Goal: Connect with others: Connect with other users

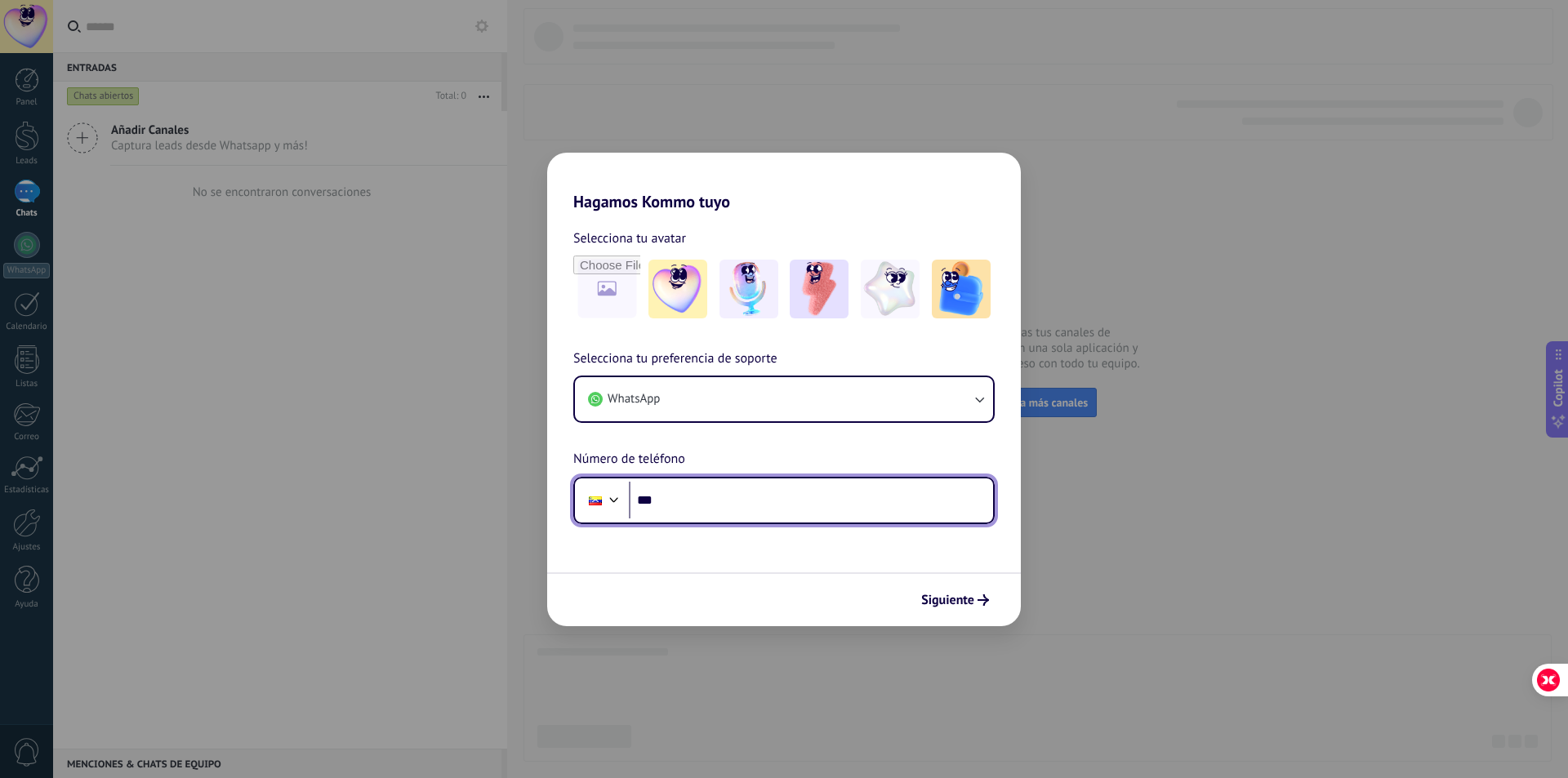
click at [701, 506] on input "***" at bounding box center [810, 500] width 364 height 37
click at [684, 501] on input "***" at bounding box center [810, 500] width 364 height 37
type input "**********"
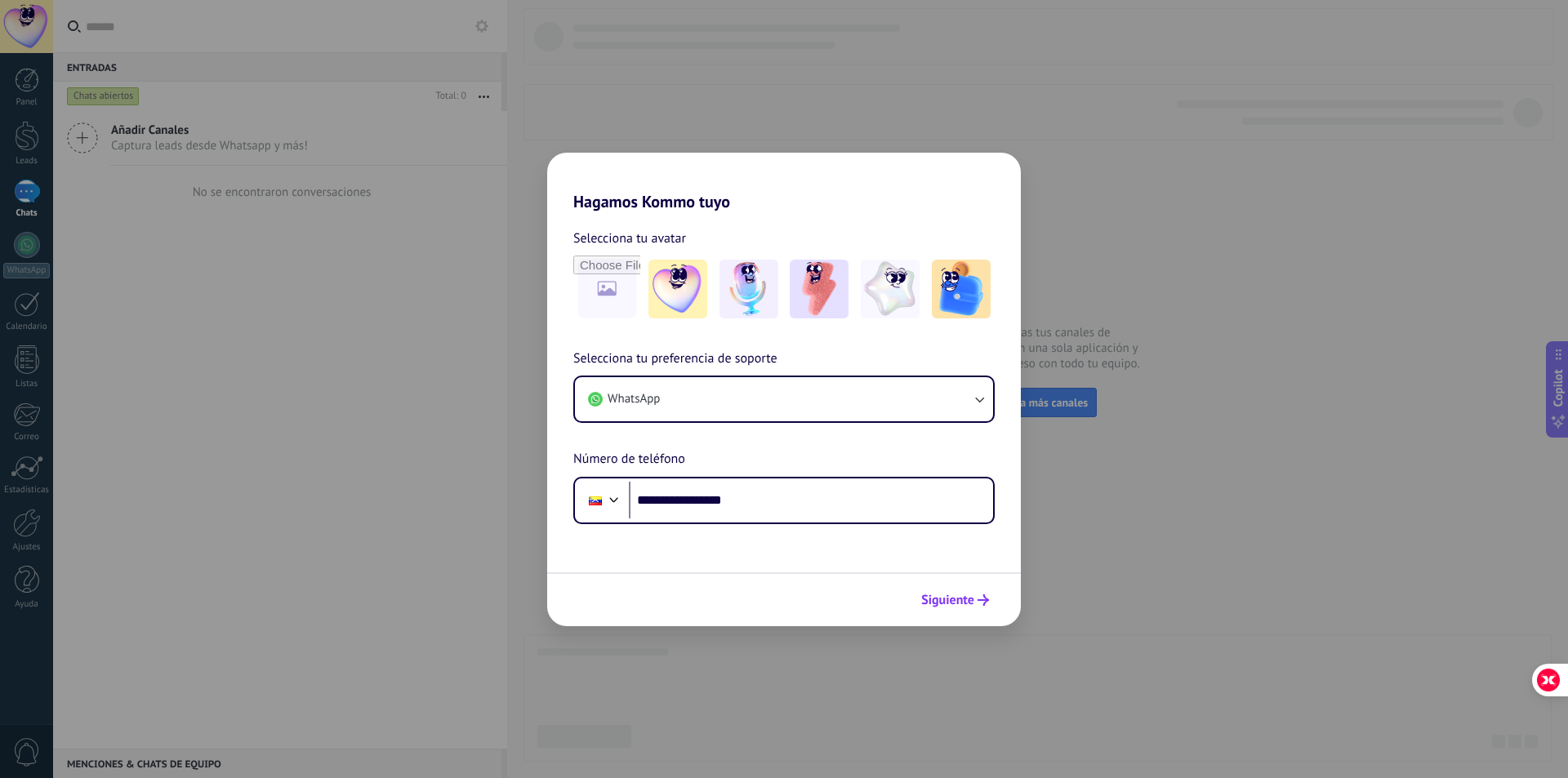
click at [949, 595] on span "Siguiente" at bounding box center [947, 600] width 53 height 11
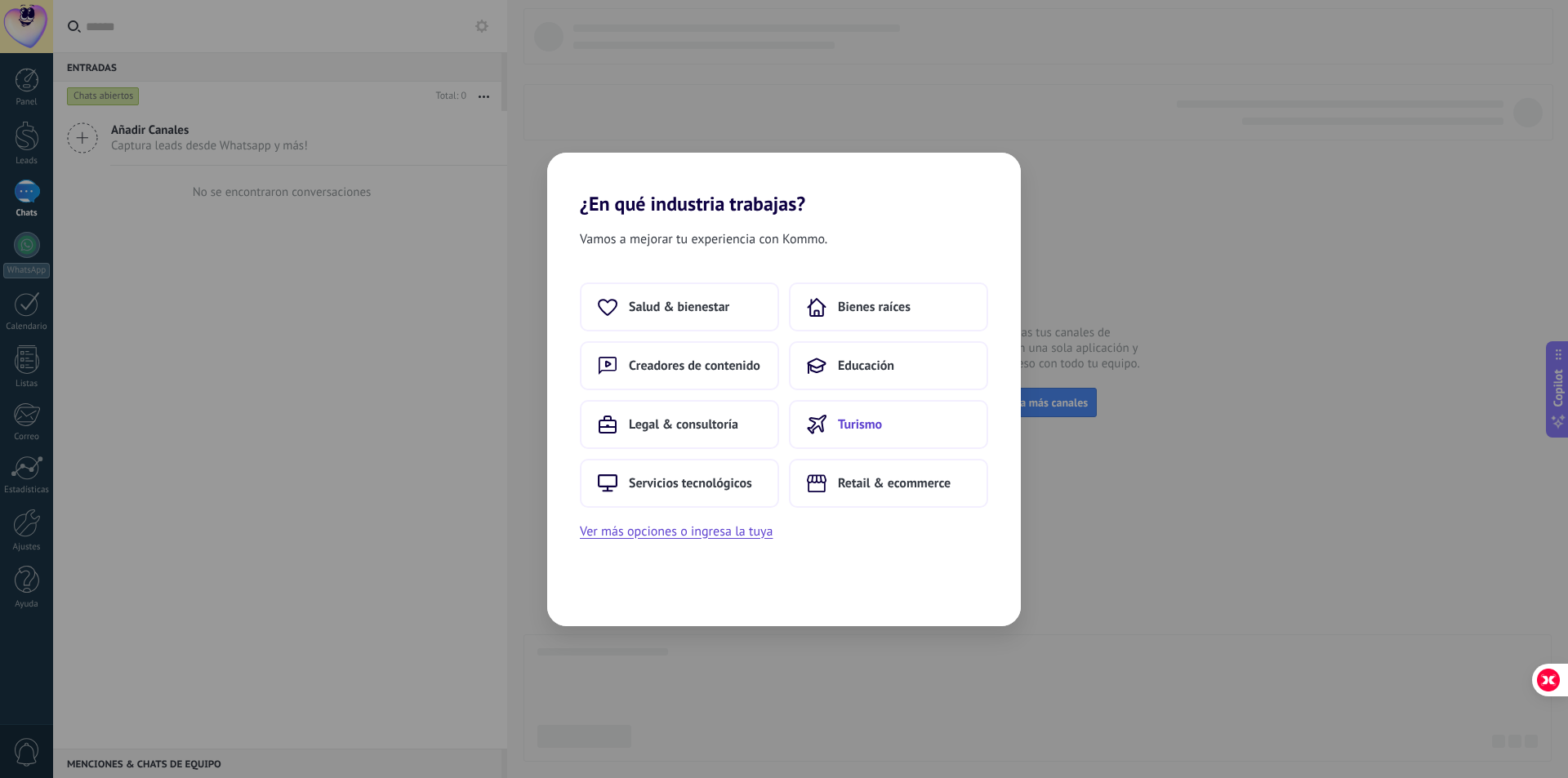
click at [861, 430] on span "Turismo" at bounding box center [860, 424] width 44 height 16
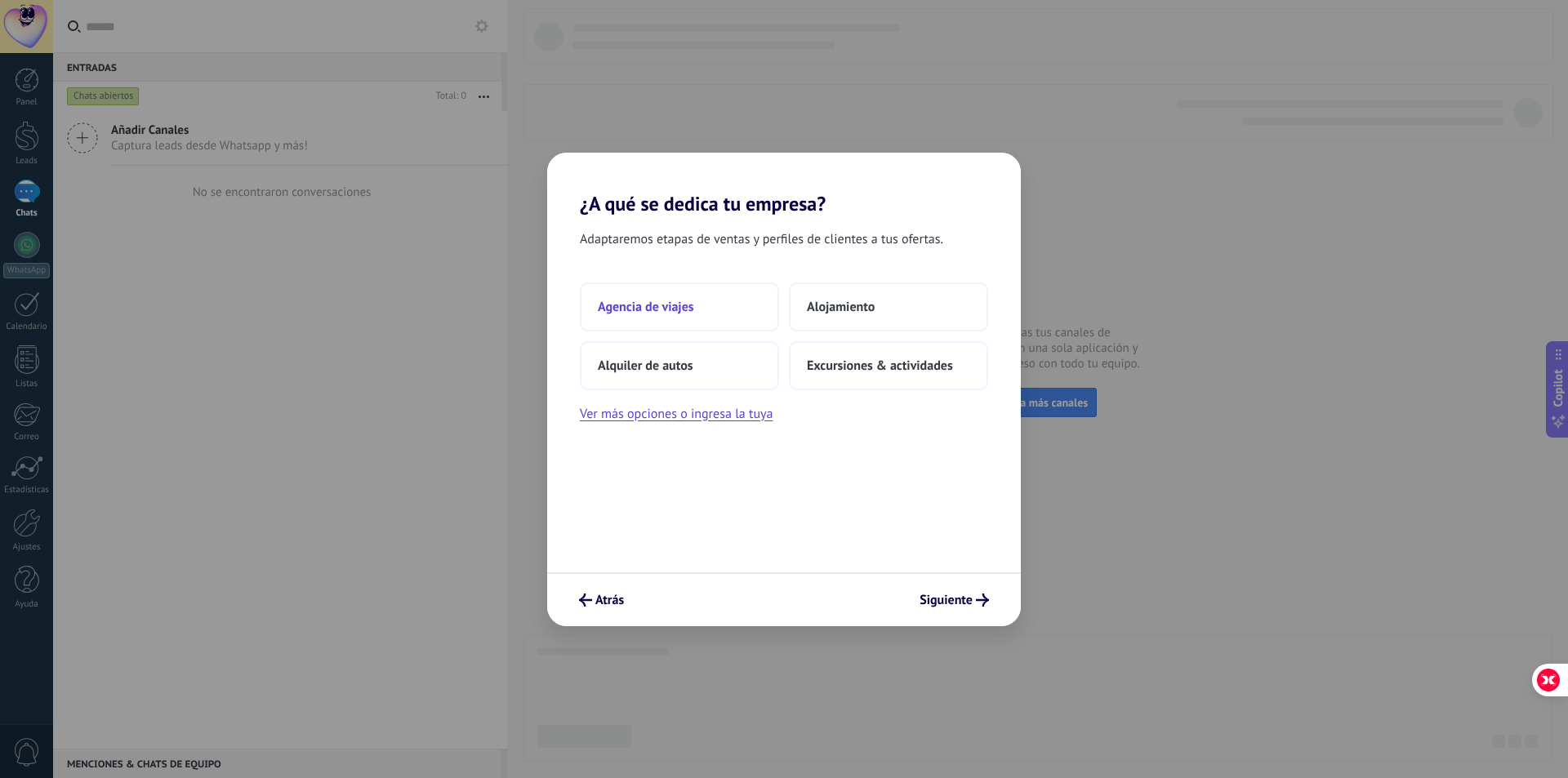
click at [681, 302] on span "Agencia de viajes" at bounding box center [645, 307] width 96 height 16
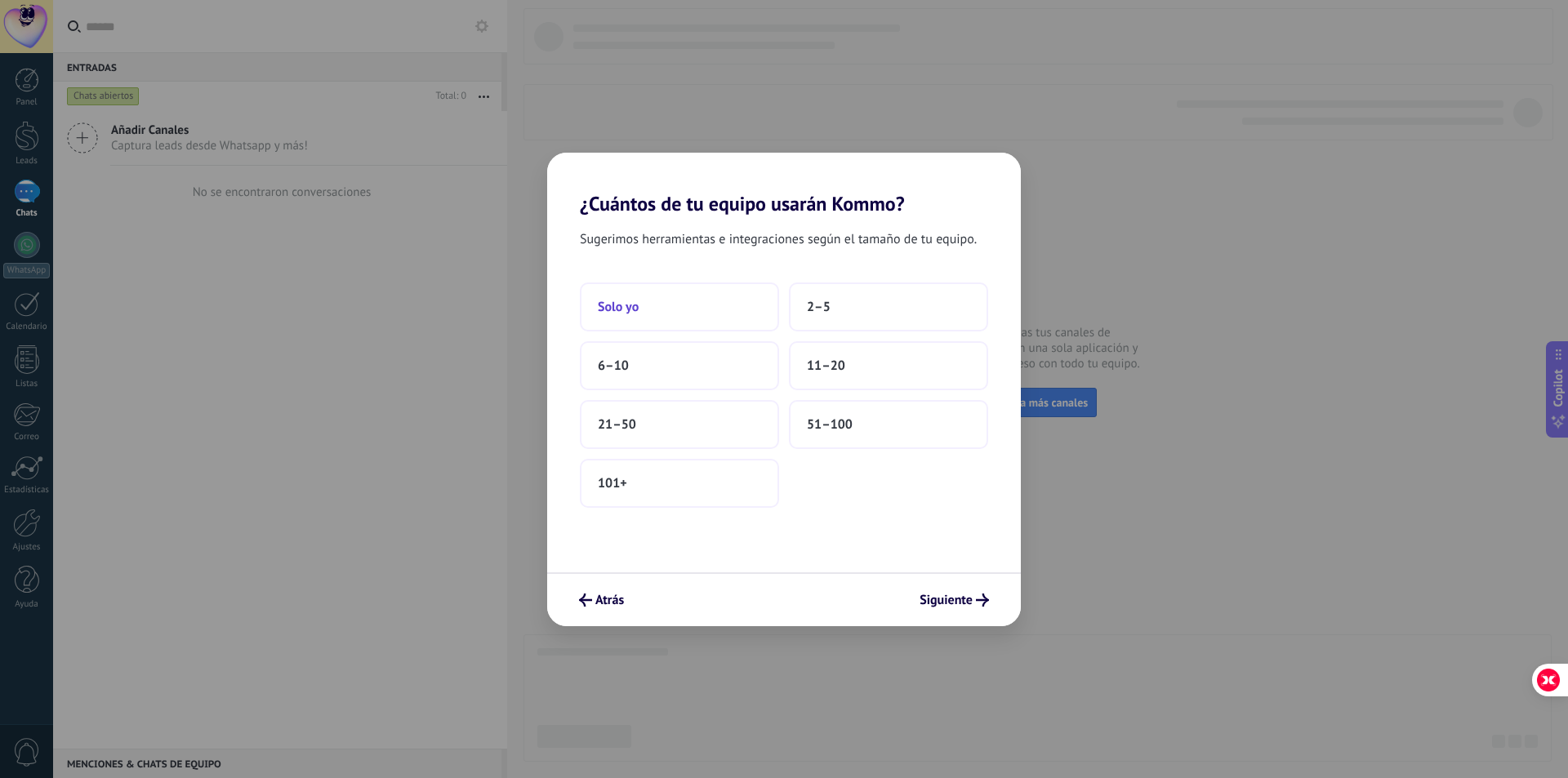
click at [650, 305] on button "Solo yo" at bounding box center [680, 307] width 199 height 49
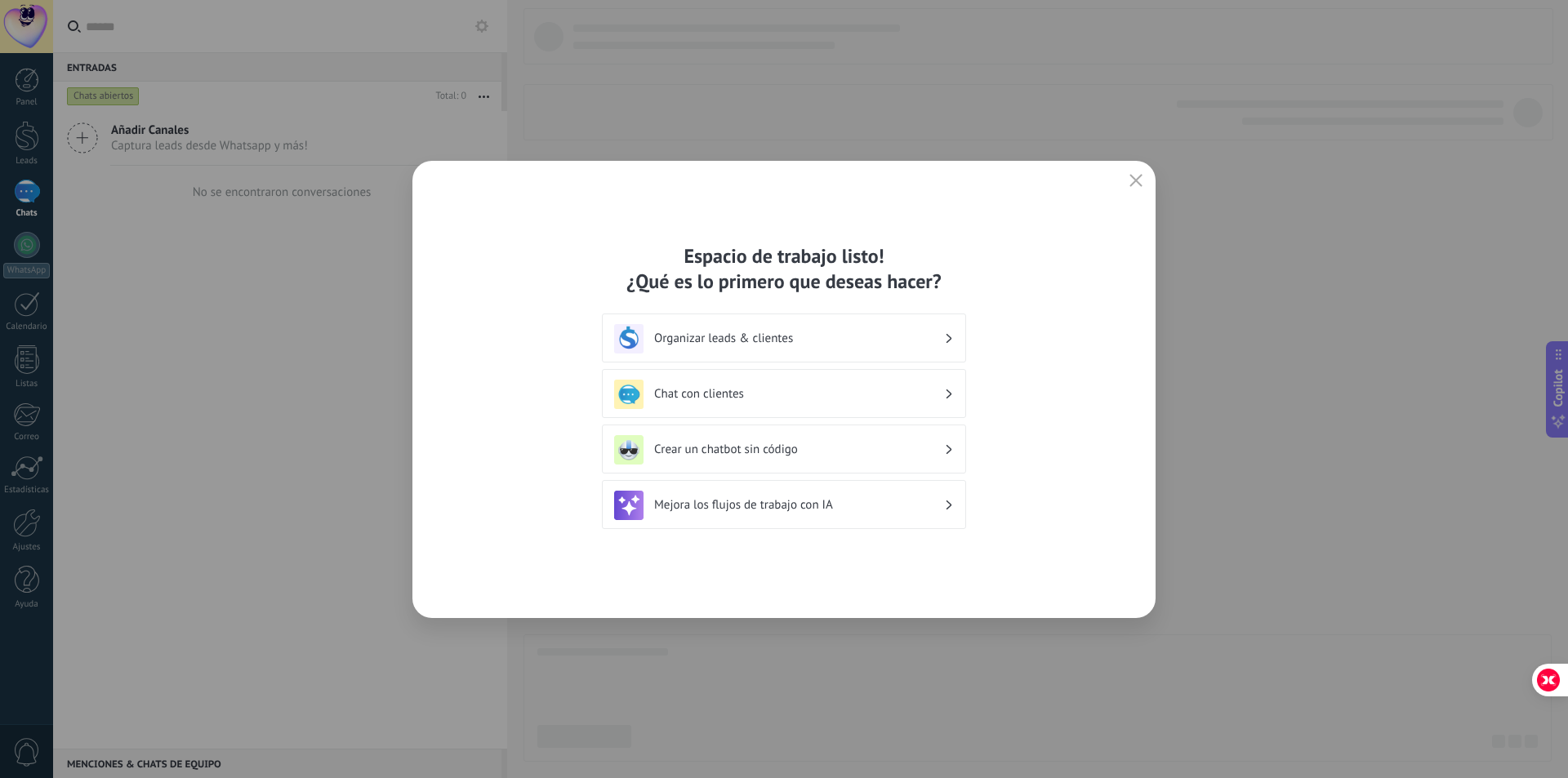
click at [714, 393] on h3 "Chat con clientes" at bounding box center [798, 394] width 290 height 16
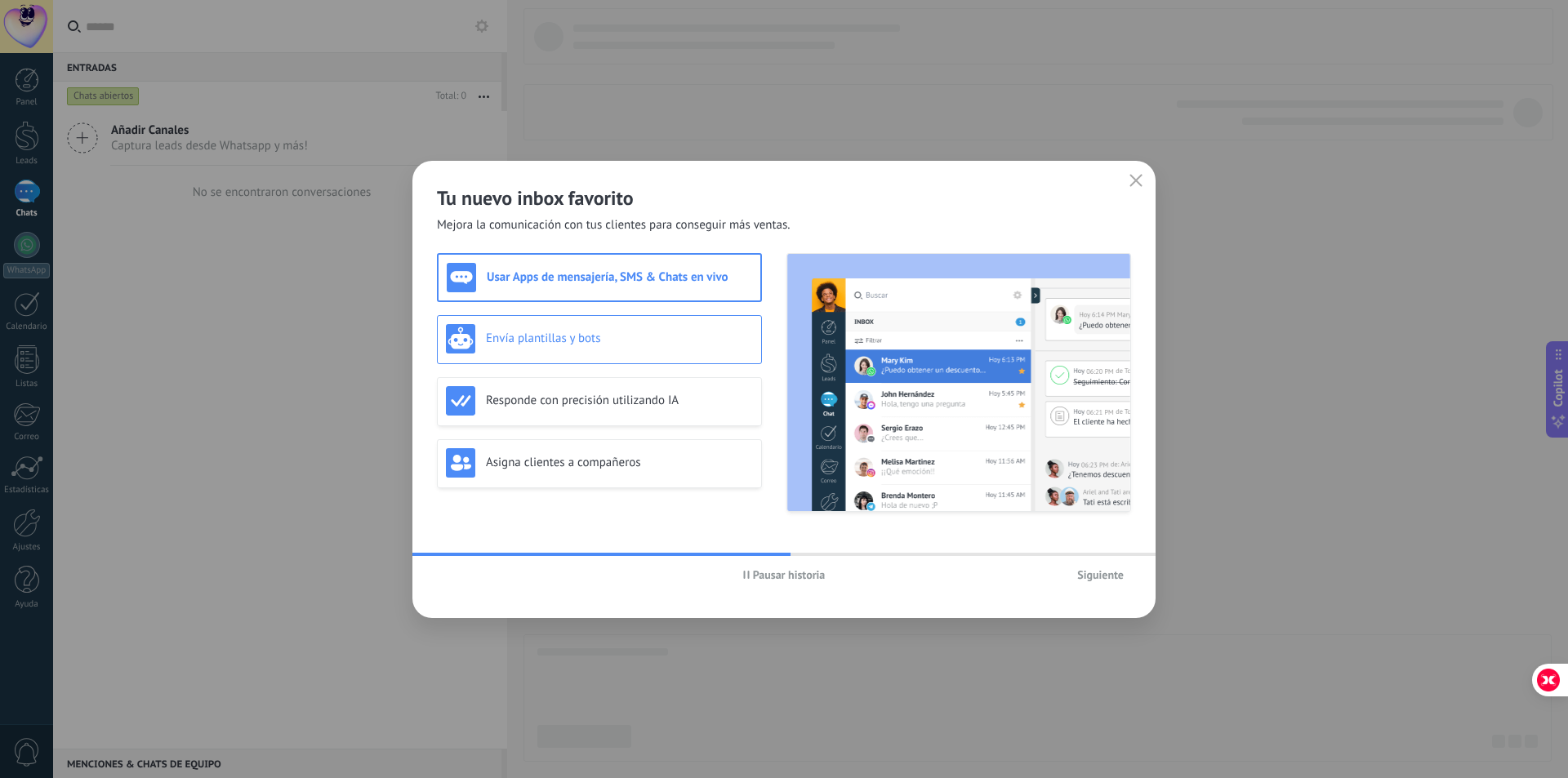
click at [523, 334] on h3 "Envía plantillas y bots" at bounding box center [619, 338] width 267 height 16
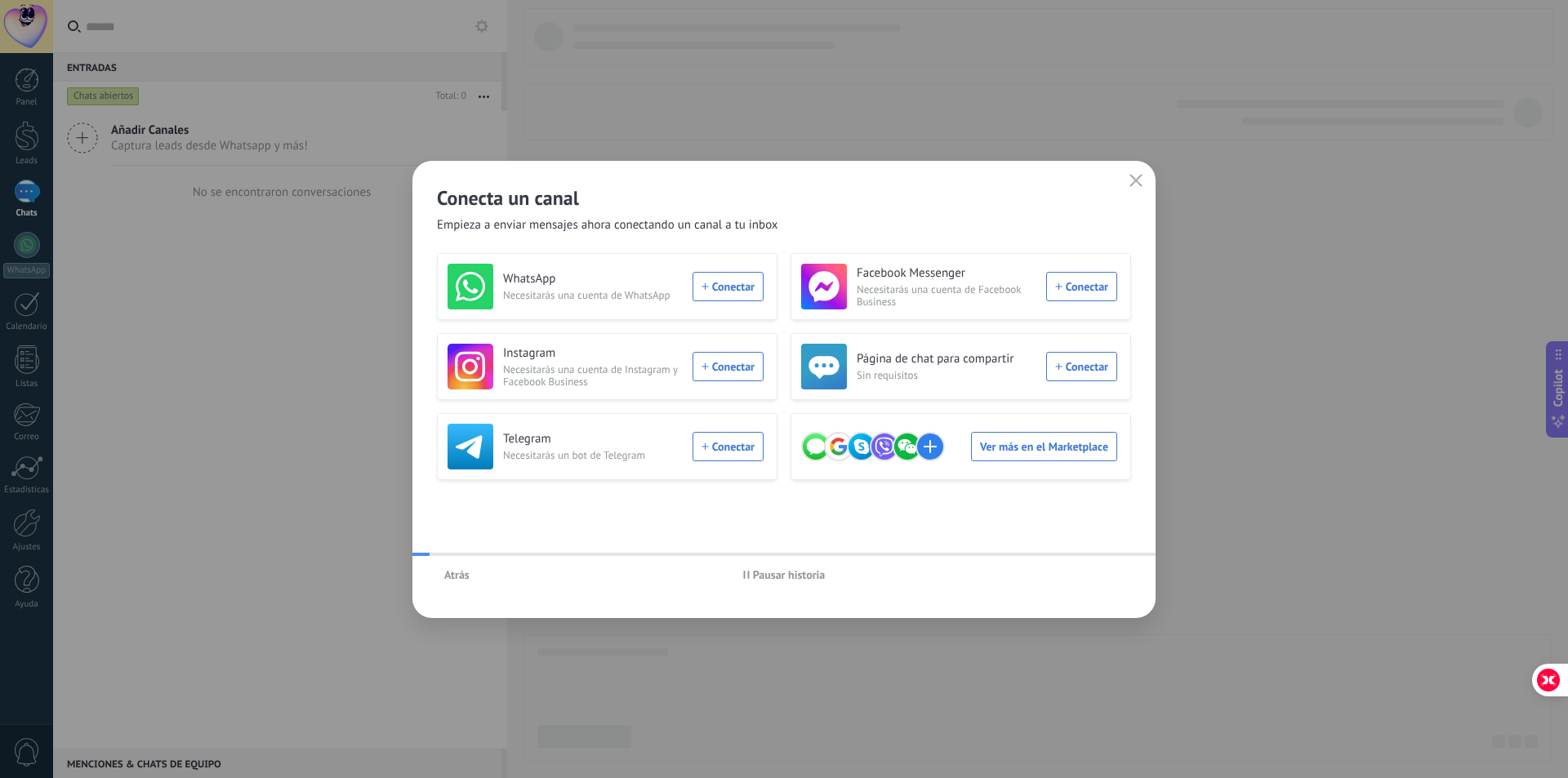
click at [1090, 580] on div "Atrás Pausar historia" at bounding box center [784, 574] width 743 height 37
click at [711, 287] on div "WhatsApp Necesitarás una cuenta de WhatsApp Conectar" at bounding box center [605, 286] width 316 height 46
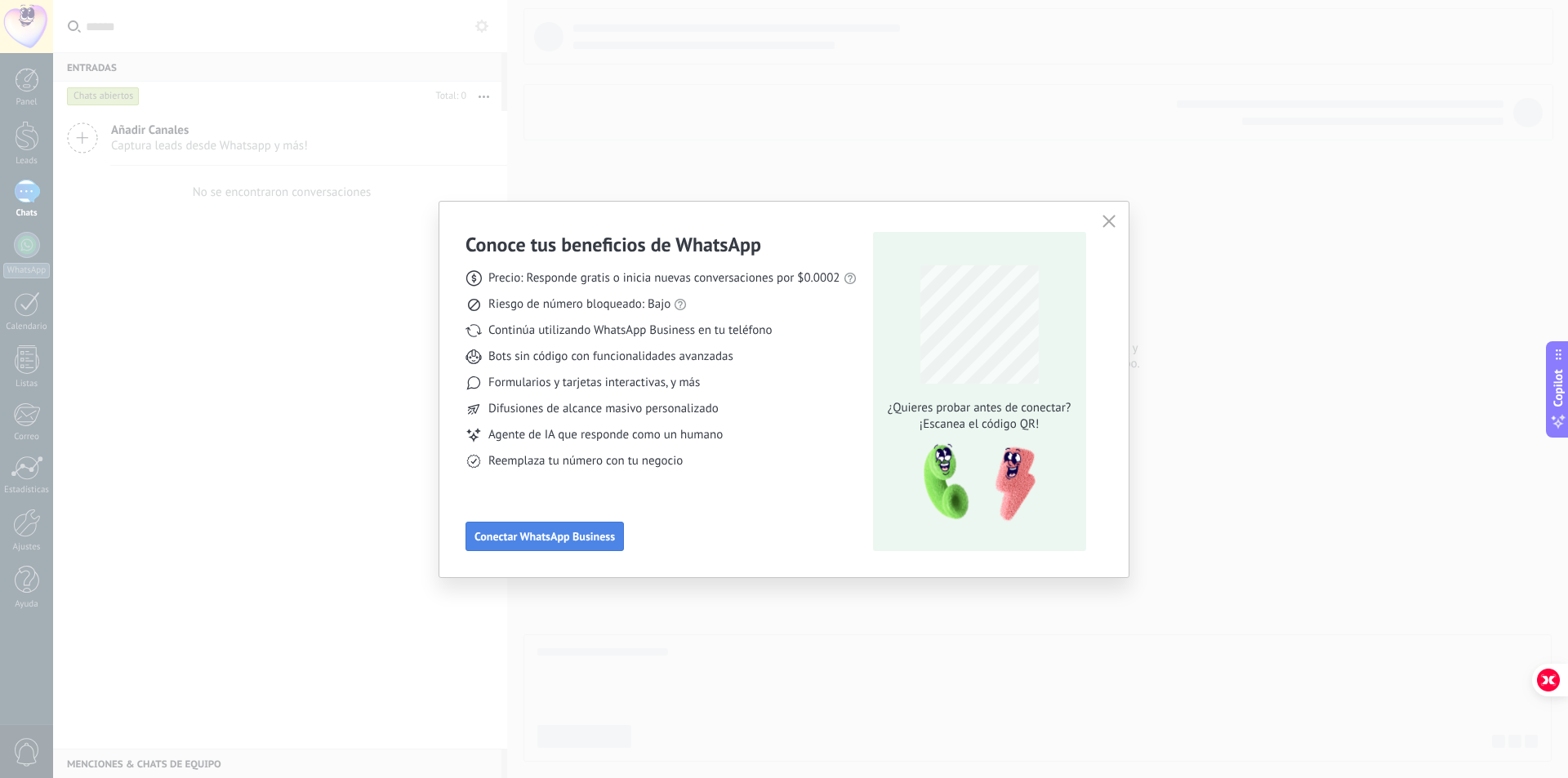
click at [562, 532] on span "Conectar WhatsApp Business" at bounding box center [545, 536] width 140 height 11
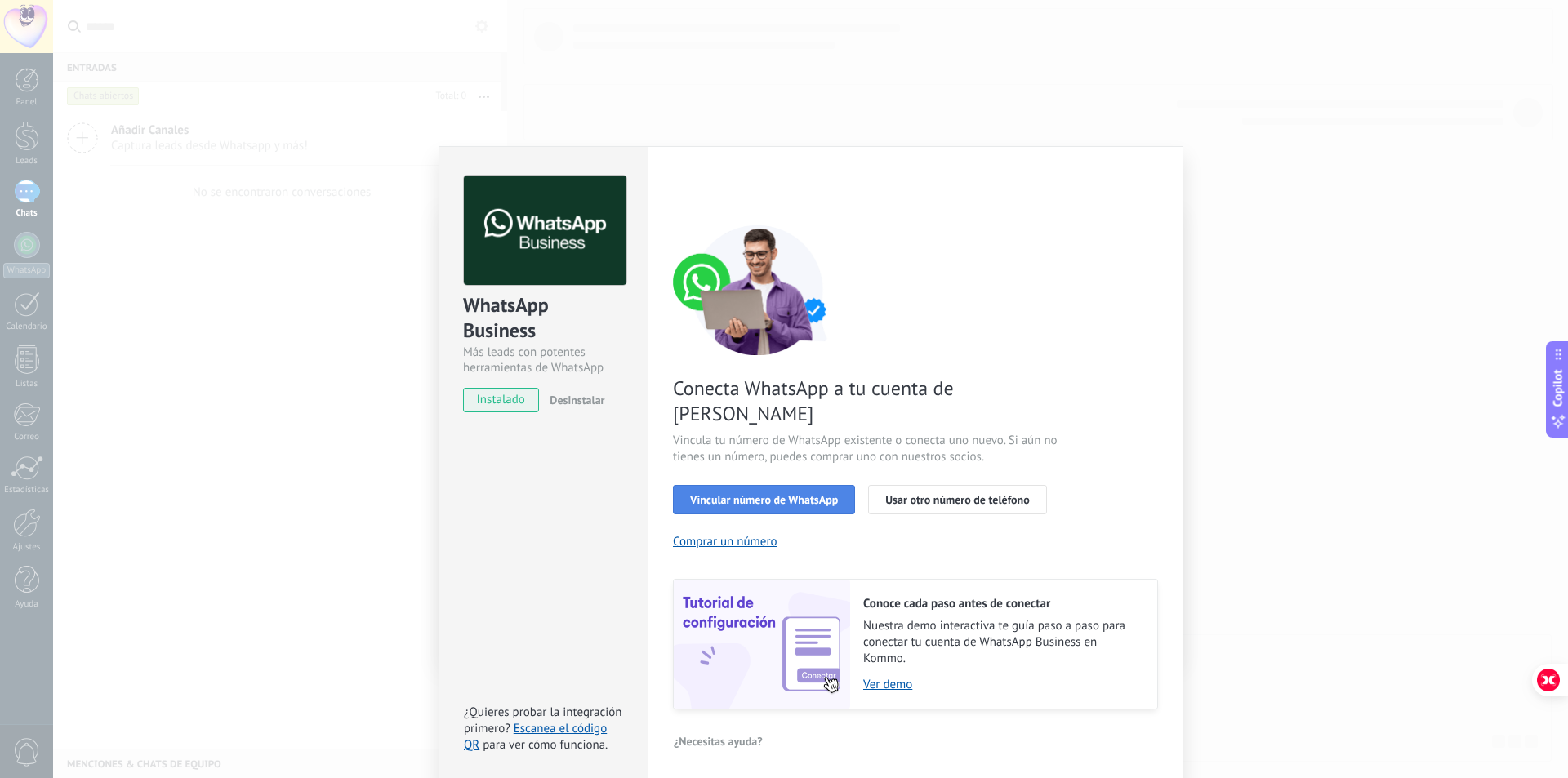
click at [814, 494] on span "Vincular número de WhatsApp" at bounding box center [764, 499] width 148 height 11
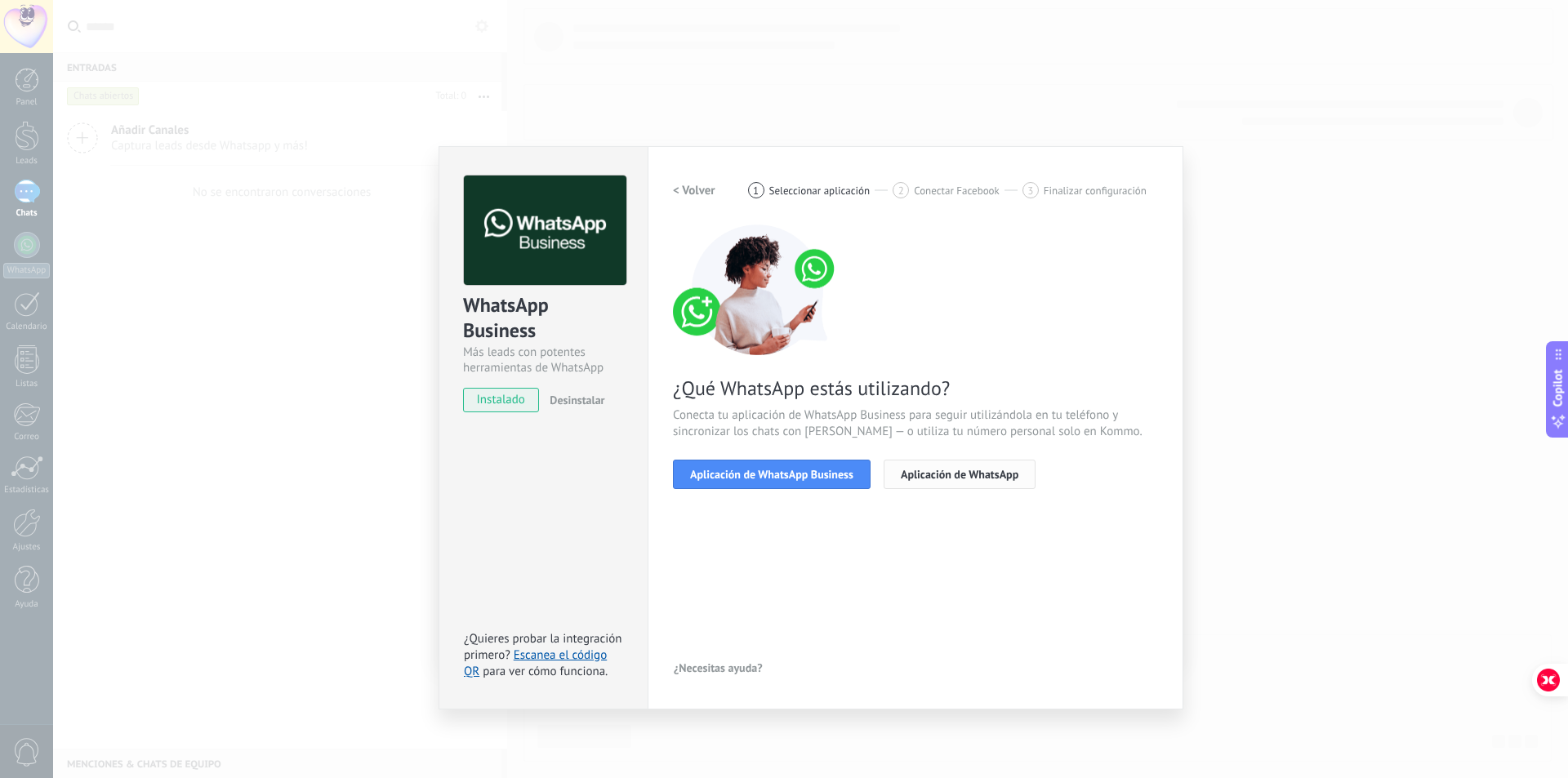
click at [912, 475] on span "Aplicación de WhatsApp" at bounding box center [960, 474] width 118 height 11
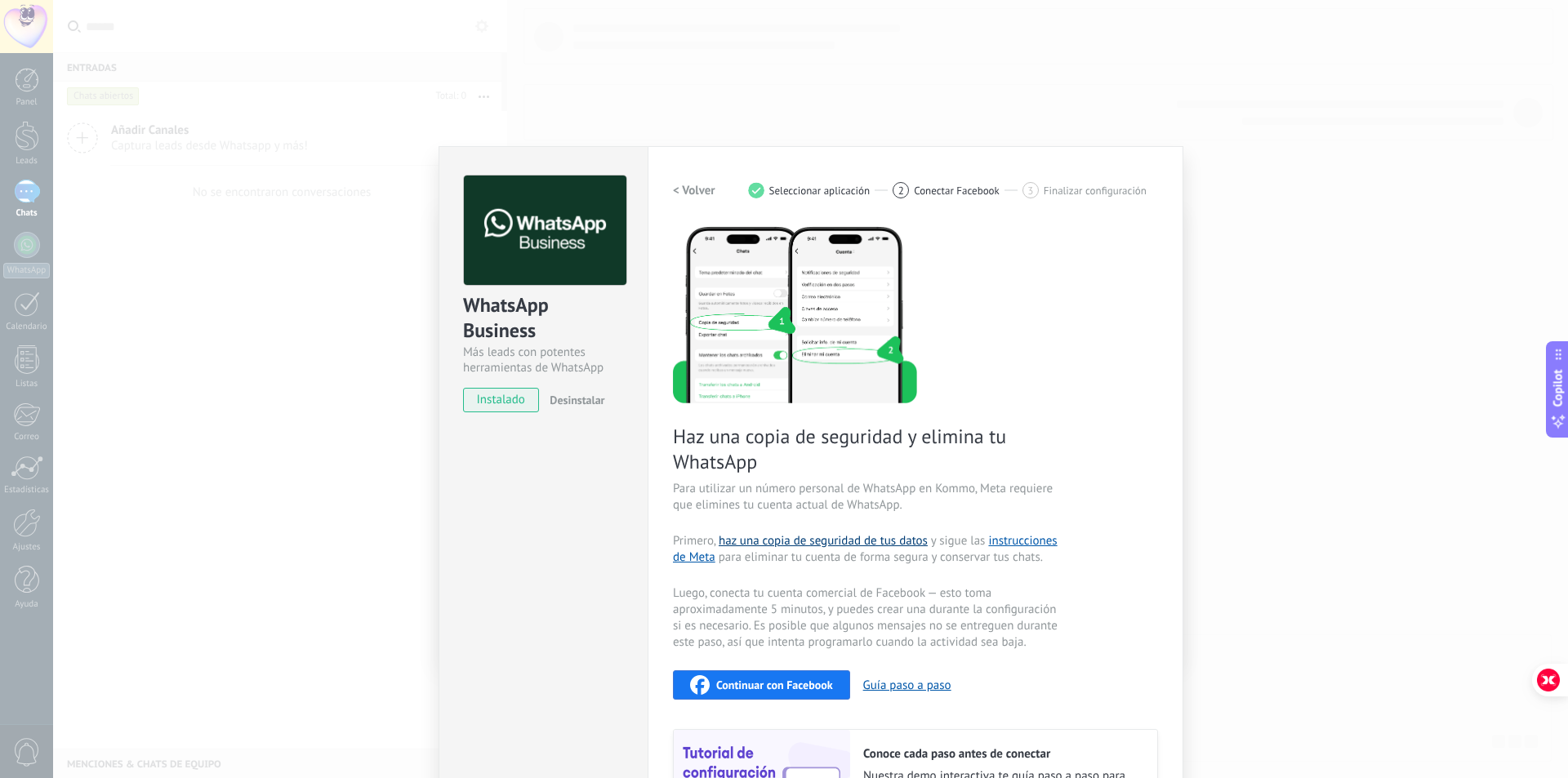
scroll to position [154, 0]
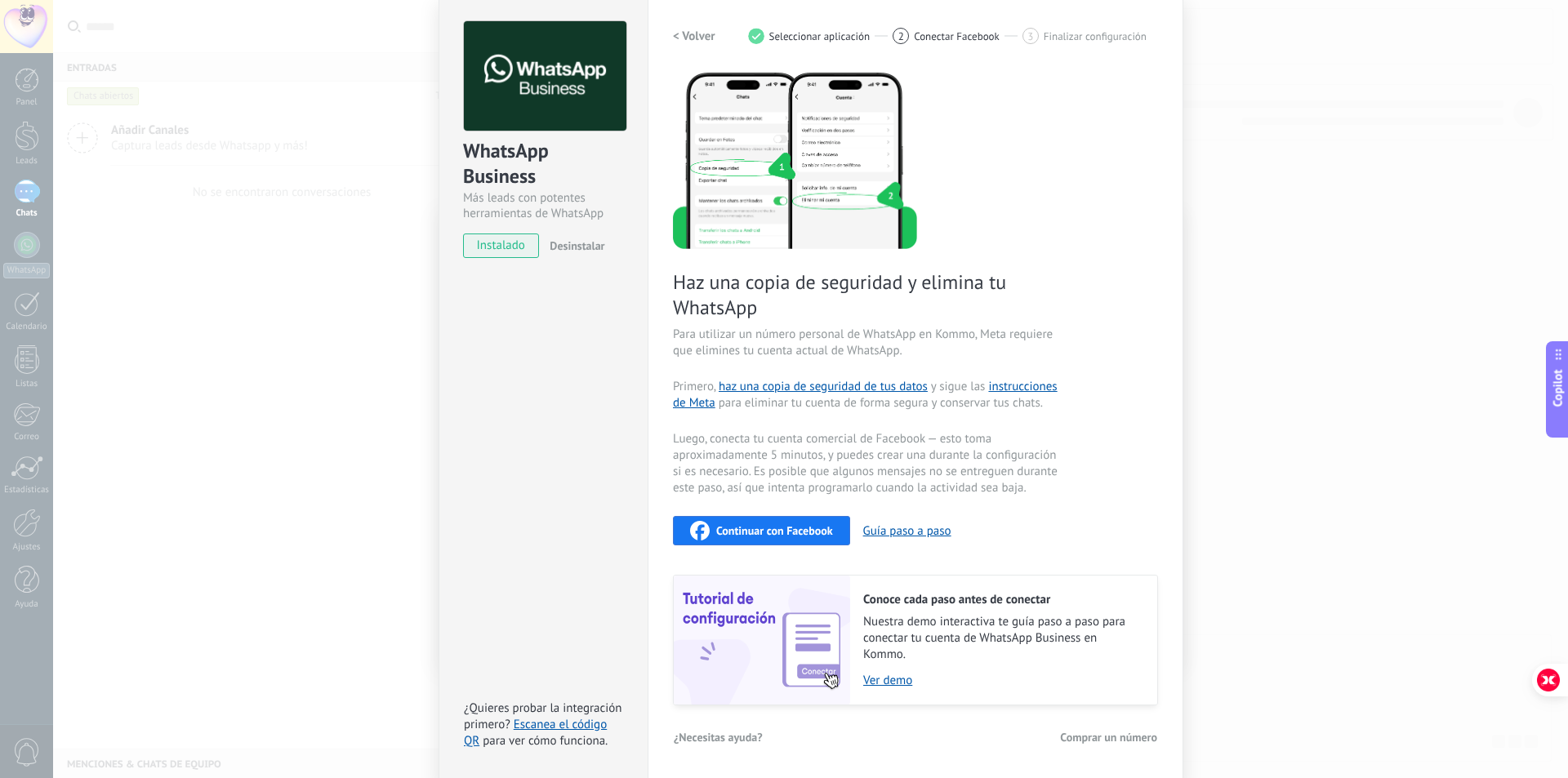
click at [1062, 735] on span "Comprar un número" at bounding box center [1109, 737] width 97 height 11
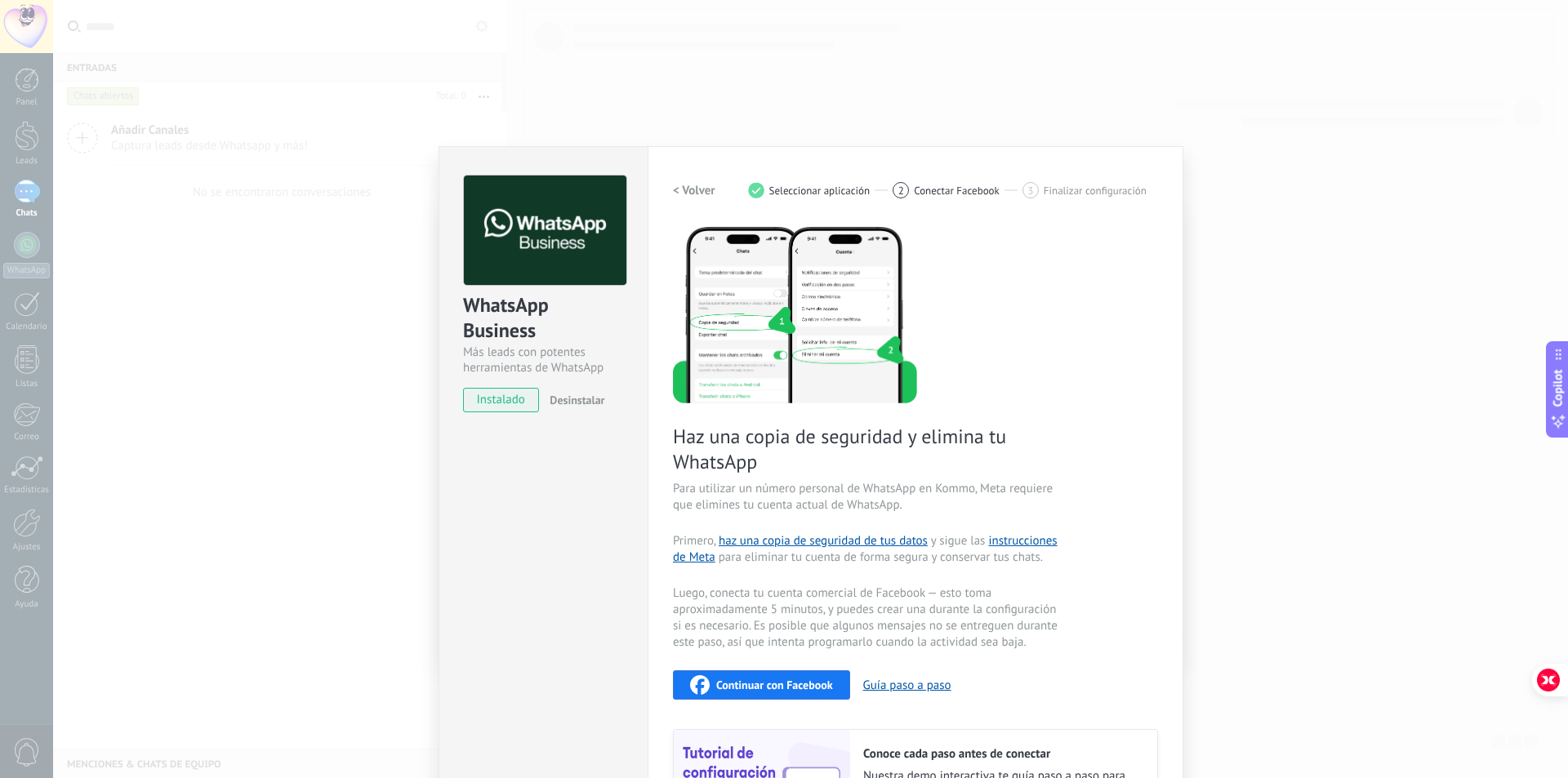
click at [509, 303] on div "WhatsApp Business" at bounding box center [543, 318] width 161 height 52
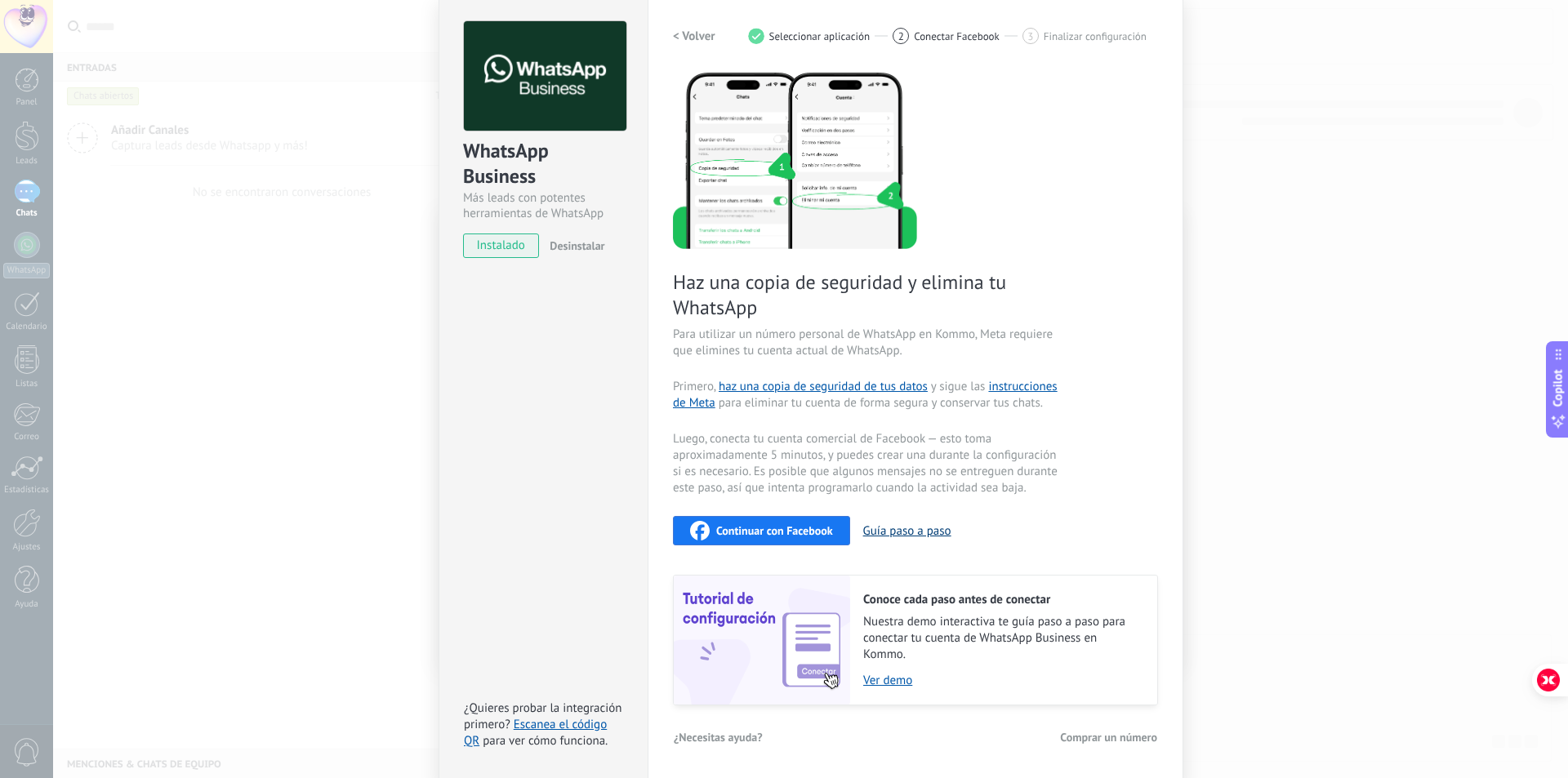
click at [880, 532] on button "Guía paso a paso" at bounding box center [907, 531] width 88 height 16
click at [1088, 736] on span "Comprar un número" at bounding box center [1109, 737] width 97 height 11
